Goal: Task Accomplishment & Management: Complete application form

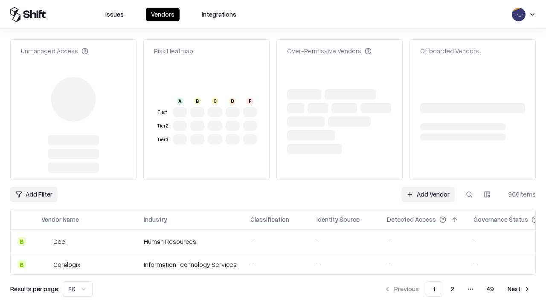
click at [428, 187] on link "Add Vendor" at bounding box center [427, 194] width 53 height 15
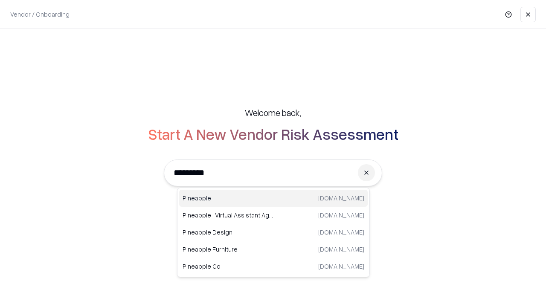
click at [273, 198] on div "Pineapple [DOMAIN_NAME]" at bounding box center [273, 198] width 188 height 17
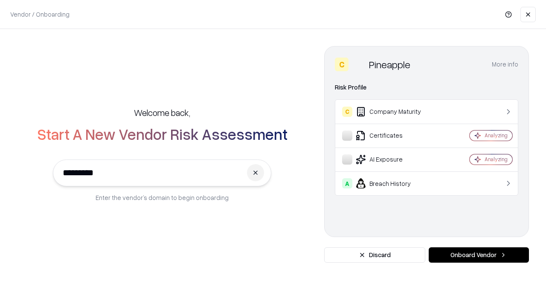
type input "*********"
click at [478, 255] on button "Onboard Vendor" at bounding box center [478, 254] width 100 height 15
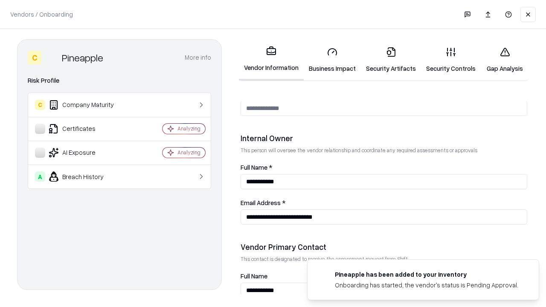
scroll to position [442, 0]
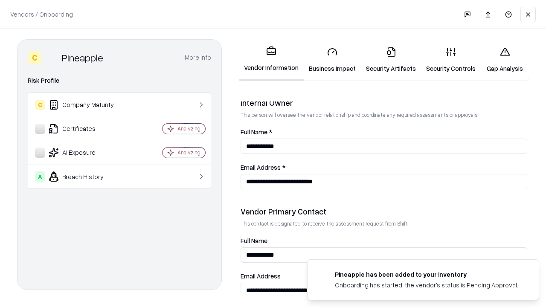
click at [332, 60] on link "Business Impact" at bounding box center [332, 60] width 57 height 40
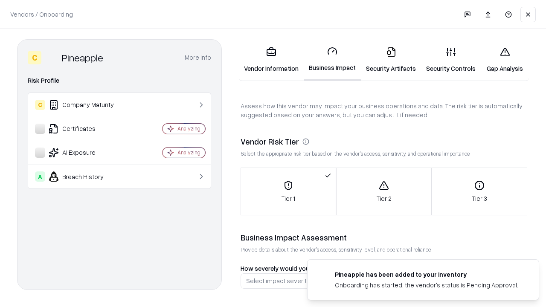
click at [504, 60] on link "Gap Analysis" at bounding box center [504, 60] width 48 height 40
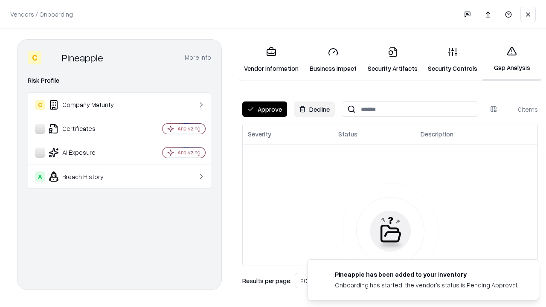
click at [264, 109] on button "Approve" at bounding box center [264, 108] width 45 height 15
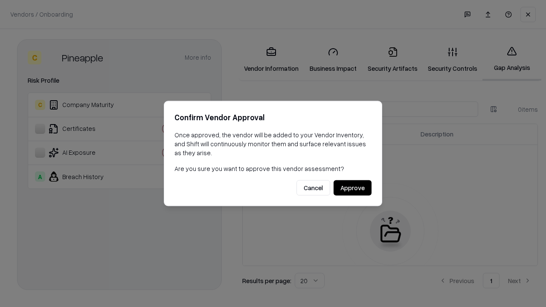
click at [352, 188] on button "Approve" at bounding box center [352, 187] width 38 height 15
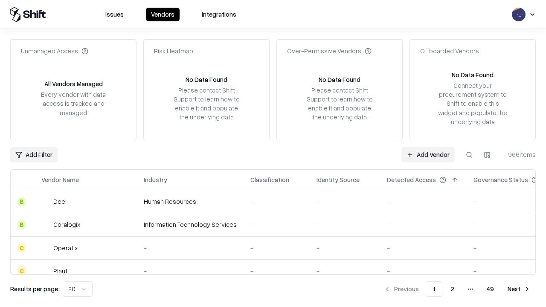
type input "*********"
click at [428, 154] on link "Add Vendor" at bounding box center [427, 154] width 53 height 15
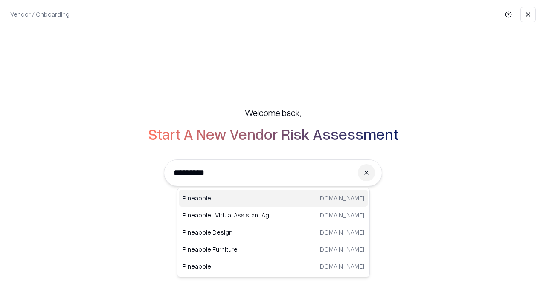
click at [273, 198] on div "Pineapple [DOMAIN_NAME]" at bounding box center [273, 198] width 188 height 17
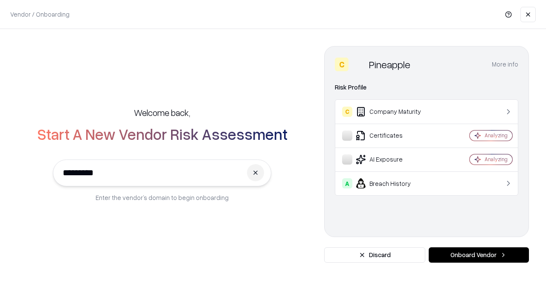
type input "*********"
click at [478, 255] on button "Onboard Vendor" at bounding box center [478, 254] width 100 height 15
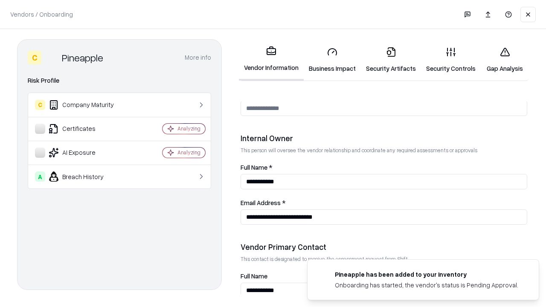
scroll to position [442, 0]
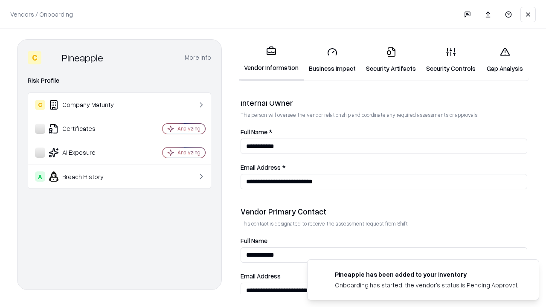
click at [504, 60] on link "Gap Analysis" at bounding box center [504, 60] width 48 height 40
